Goal: Task Accomplishment & Management: Manage account settings

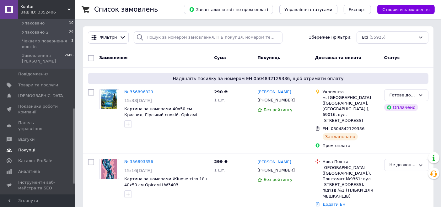
click at [30, 147] on span "Покупці" at bounding box center [26, 150] width 17 height 6
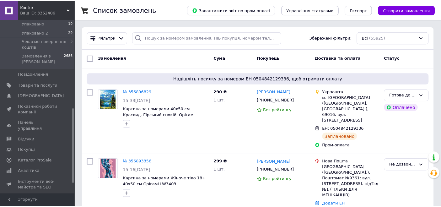
scroll to position [26, 0]
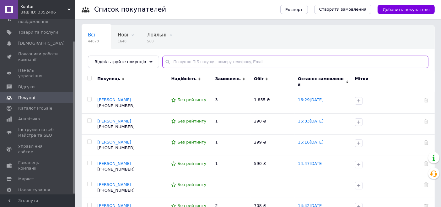
click at [181, 64] on input "text" at bounding box center [295, 62] width 266 height 13
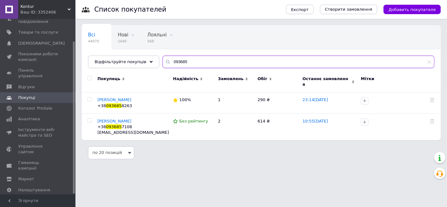
type input "093685"
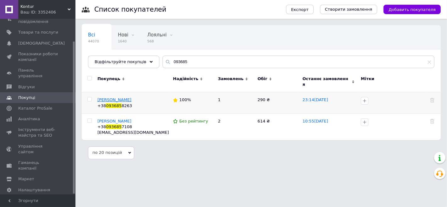
click at [110, 97] on span "[PERSON_NAME]" at bounding box center [114, 99] width 34 height 5
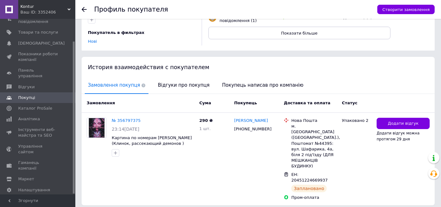
scroll to position [100, 0]
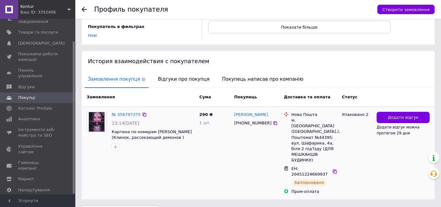
click at [335, 170] on icon at bounding box center [335, 172] width 4 height 4
drag, startPoint x: 350, startPoint y: 114, endPoint x: 366, endPoint y: 115, distance: 16.4
click at [366, 115] on div "Упаковано 2" at bounding box center [357, 153] width 35 height 88
copy div "Упаковано 2"
click at [333, 169] on icon at bounding box center [335, 171] width 5 height 5
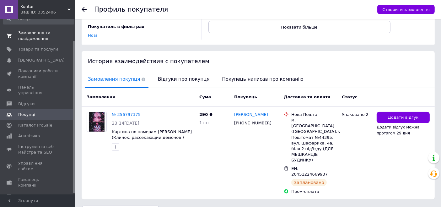
scroll to position [0, 0]
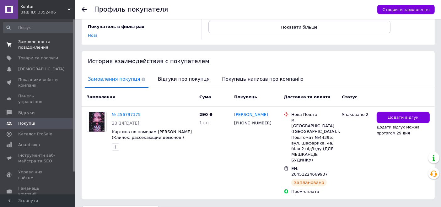
click at [42, 46] on span "Замовлення та повідомлення" at bounding box center [38, 44] width 40 height 11
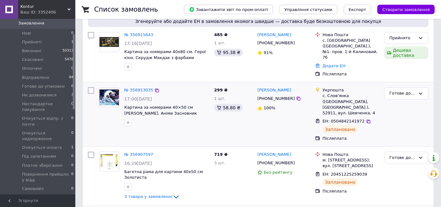
scroll to position [140, 0]
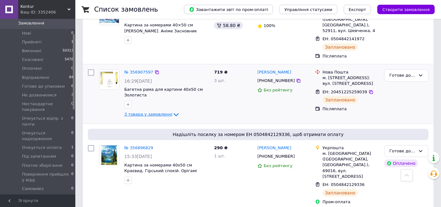
click at [173, 111] on icon at bounding box center [177, 115] width 8 height 8
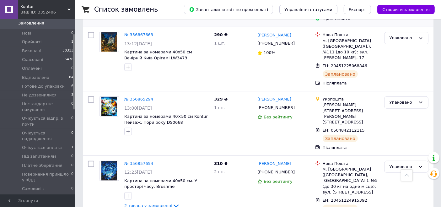
scroll to position [768, 0]
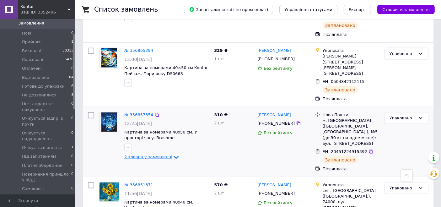
click at [163, 155] on span "2 товара у замовленні" at bounding box center [148, 157] width 48 height 5
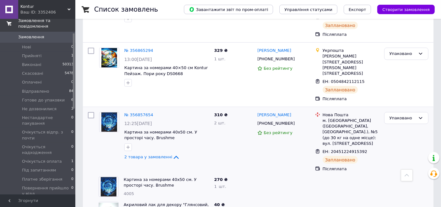
scroll to position [0, 0]
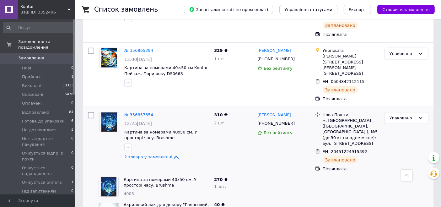
click at [33, 55] on span "Замовлення" at bounding box center [31, 58] width 26 height 6
